Goal: Task Accomplishment & Management: Use online tool/utility

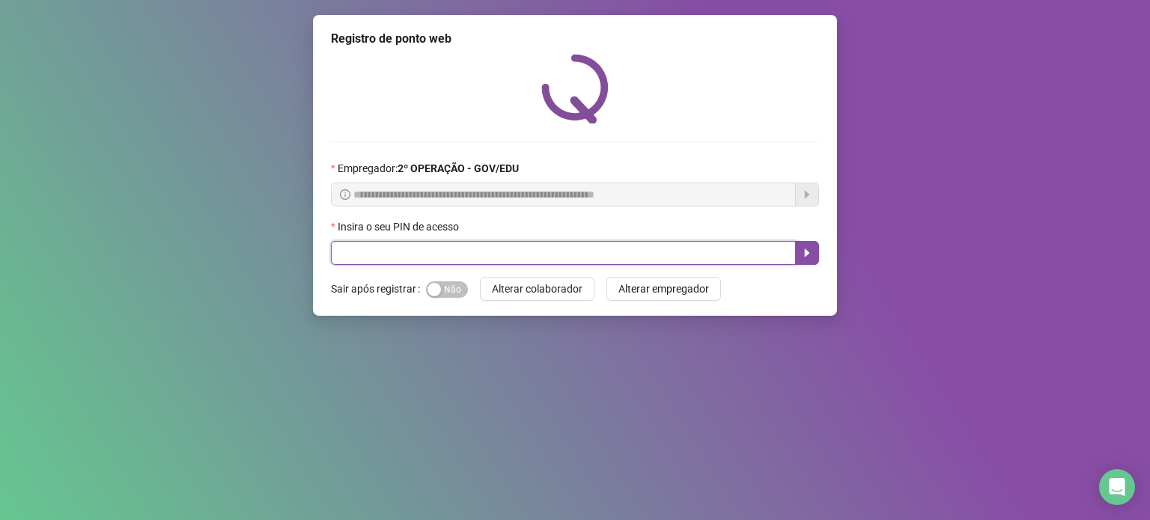
click at [377, 256] on input "text" at bounding box center [563, 253] width 465 height 24
type input "*****"
click at [805, 258] on icon "caret-right" at bounding box center [807, 253] width 12 height 12
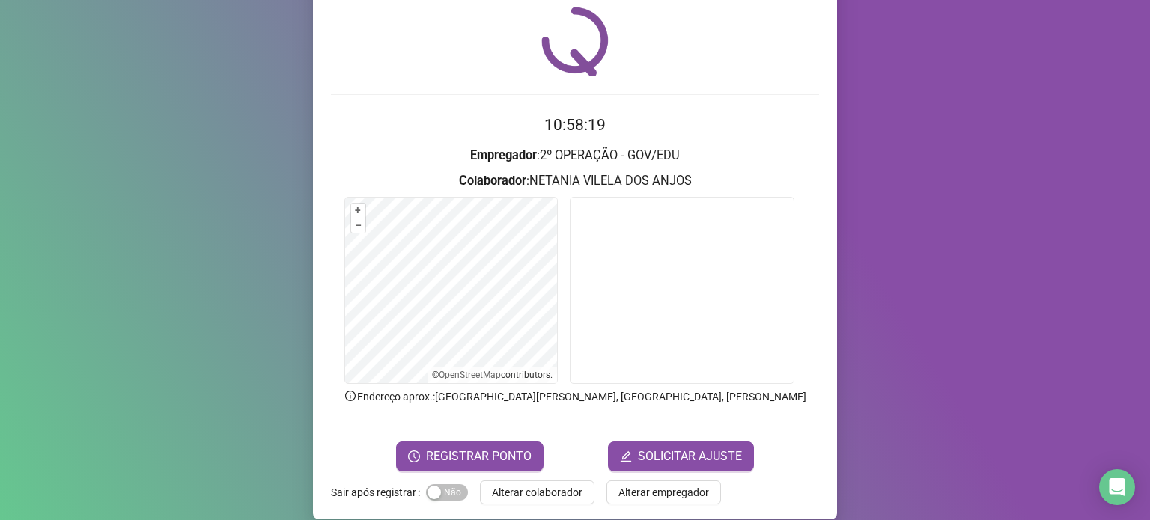
scroll to position [59, 0]
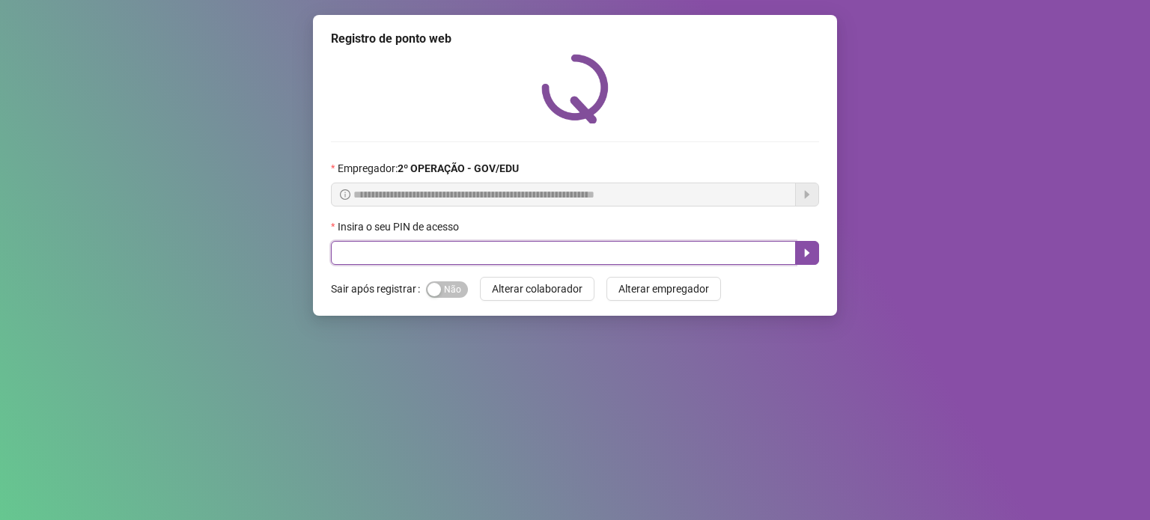
click at [398, 261] on input "text" at bounding box center [563, 253] width 465 height 24
type input "*****"
click at [802, 258] on icon "caret-right" at bounding box center [807, 253] width 12 height 12
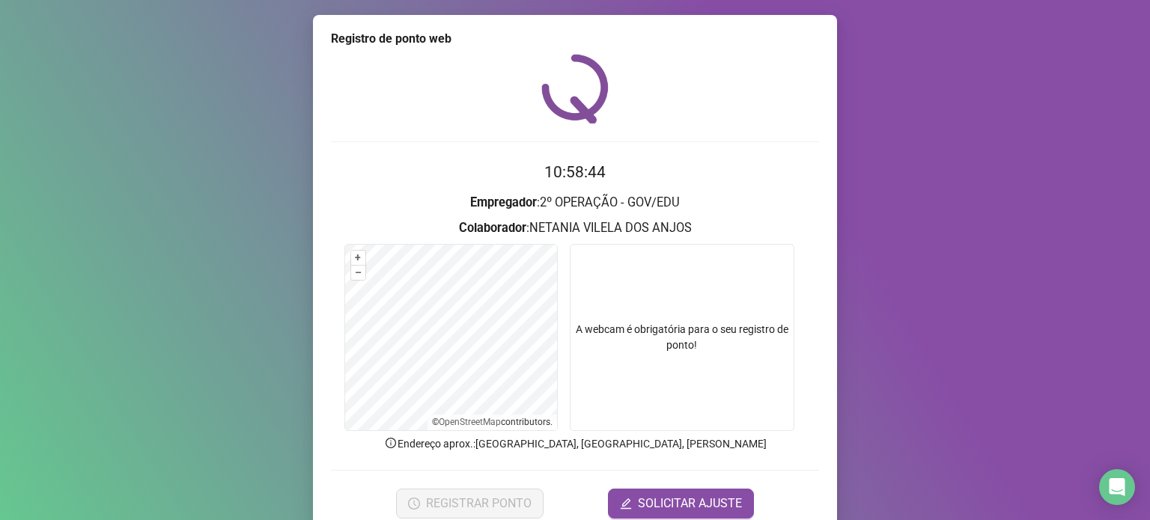
scroll to position [63, 0]
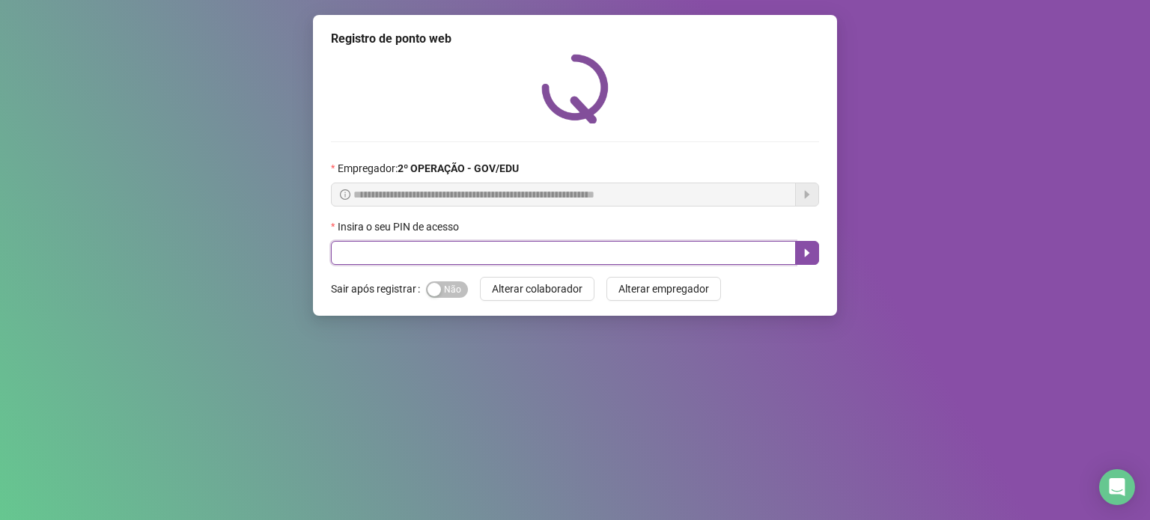
click at [441, 260] on input "text" at bounding box center [563, 253] width 465 height 24
type input "*"
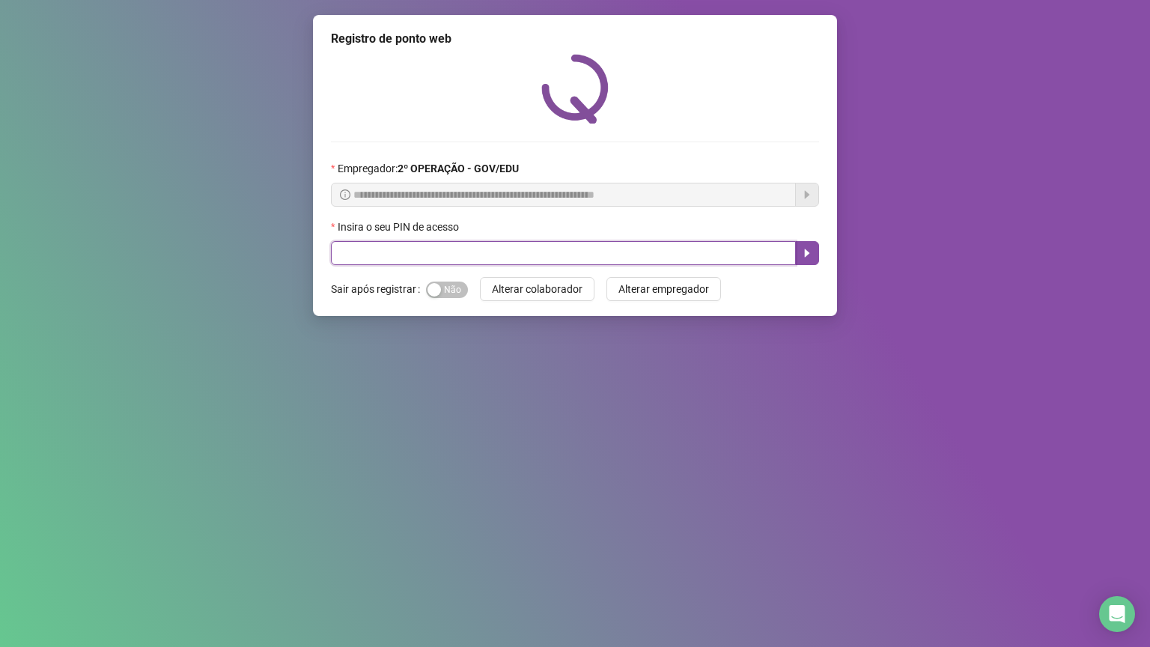
type input "*"
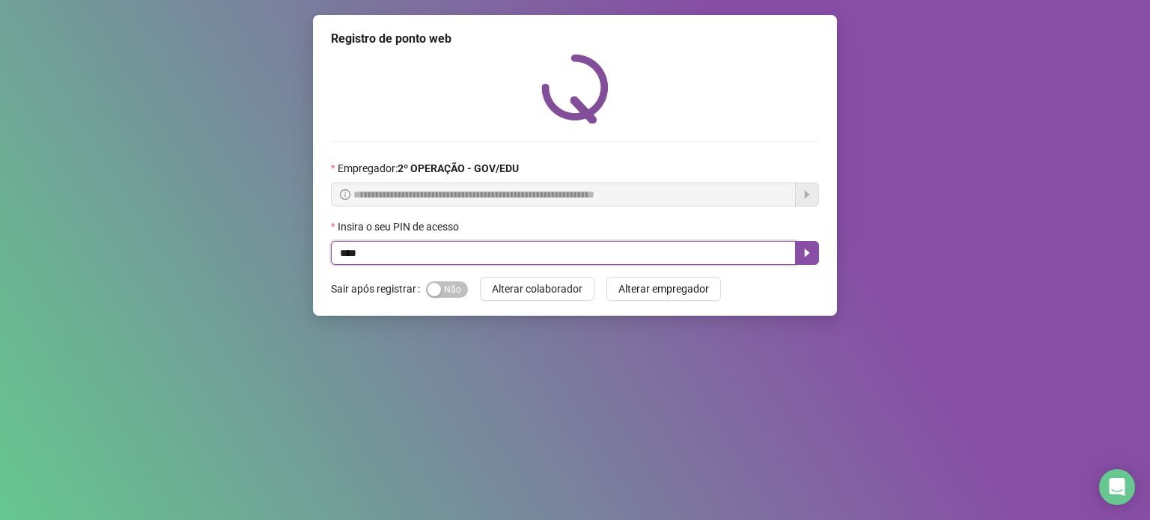
type input "*****"
click at [811, 255] on icon "caret-right" at bounding box center [807, 253] width 12 height 12
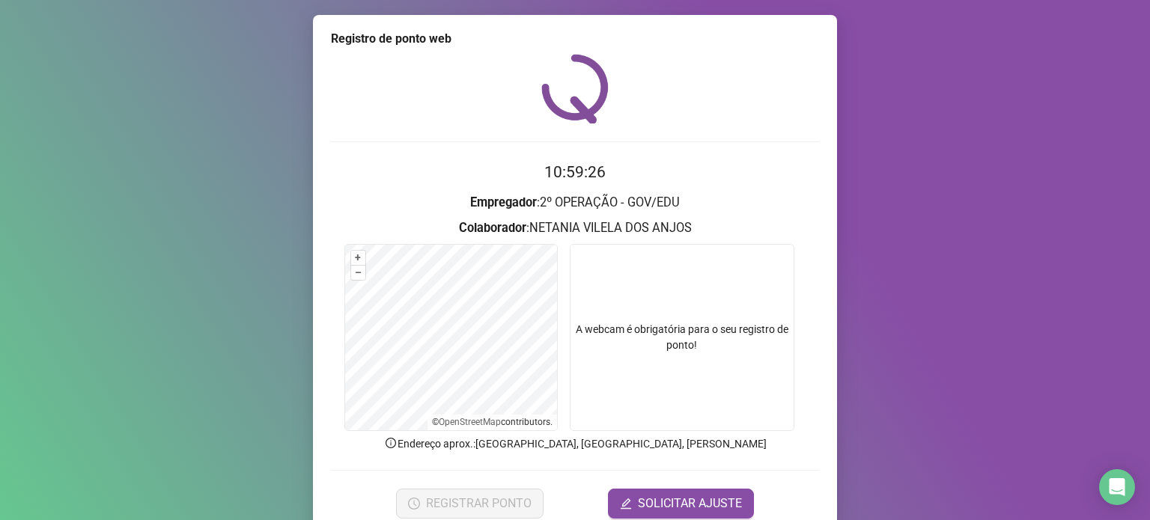
scroll to position [63, 0]
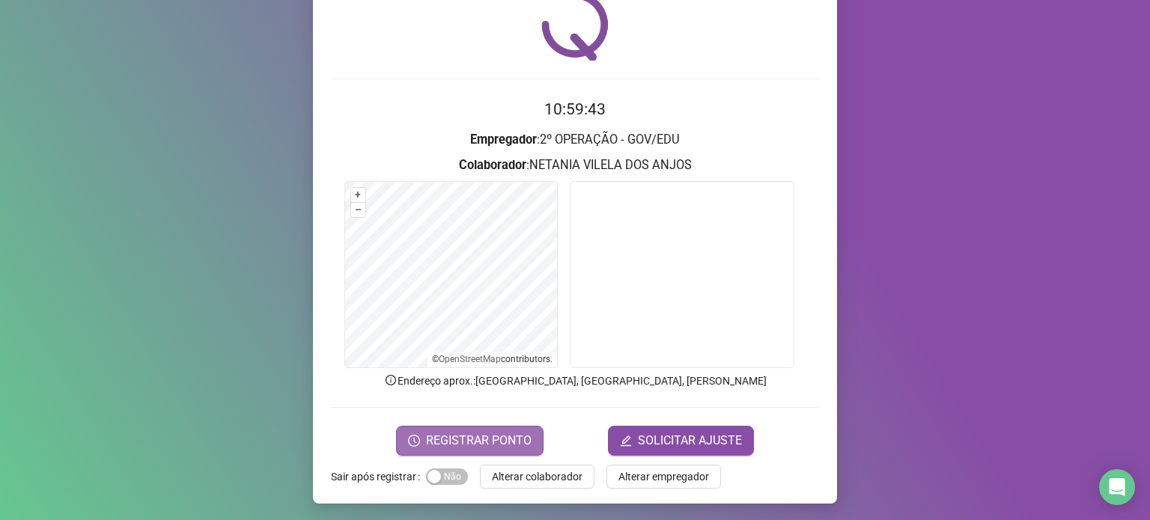
click at [486, 439] on span "REGISTRAR PONTO" at bounding box center [479, 441] width 106 height 18
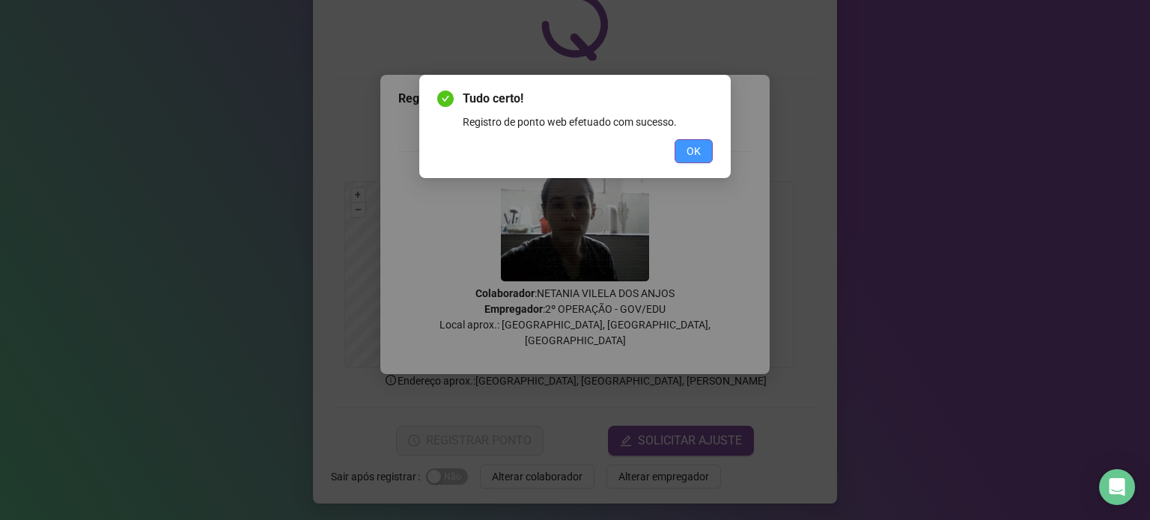
click at [707, 149] on button "OK" at bounding box center [693, 151] width 38 height 24
